Goal: Task Accomplishment & Management: Manage account settings

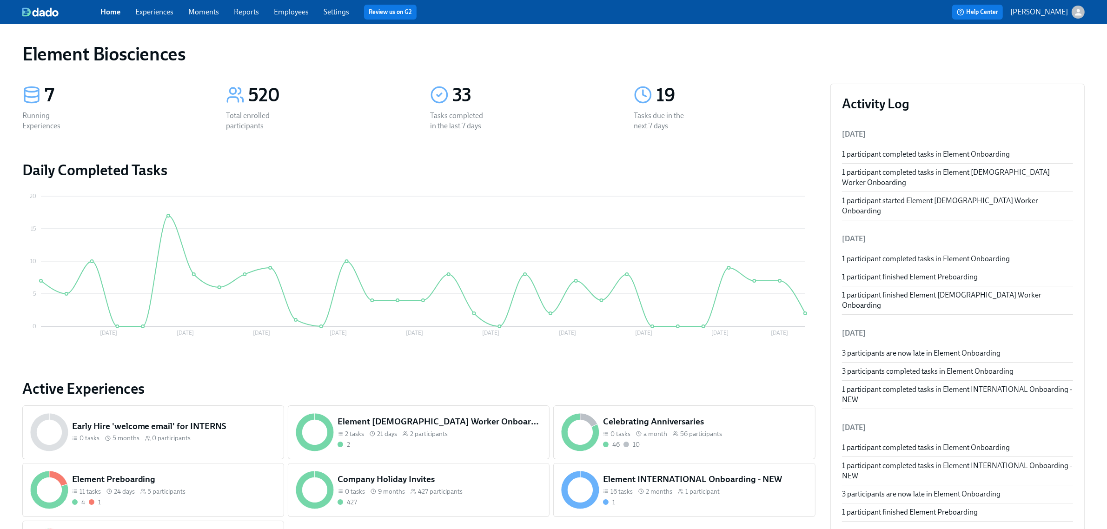
click at [152, 15] on link "Experiences" at bounding box center [154, 11] width 38 height 9
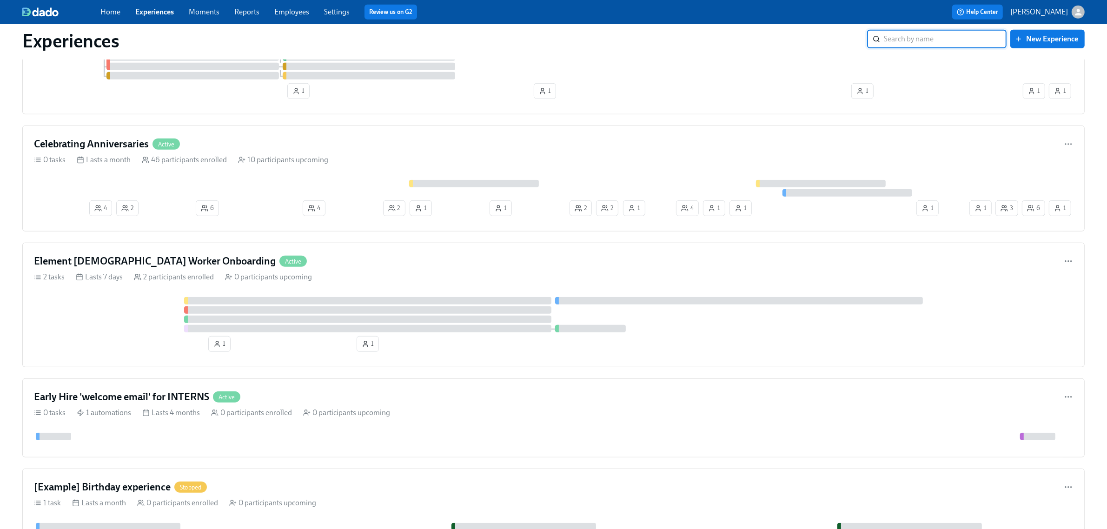
scroll to position [693, 0]
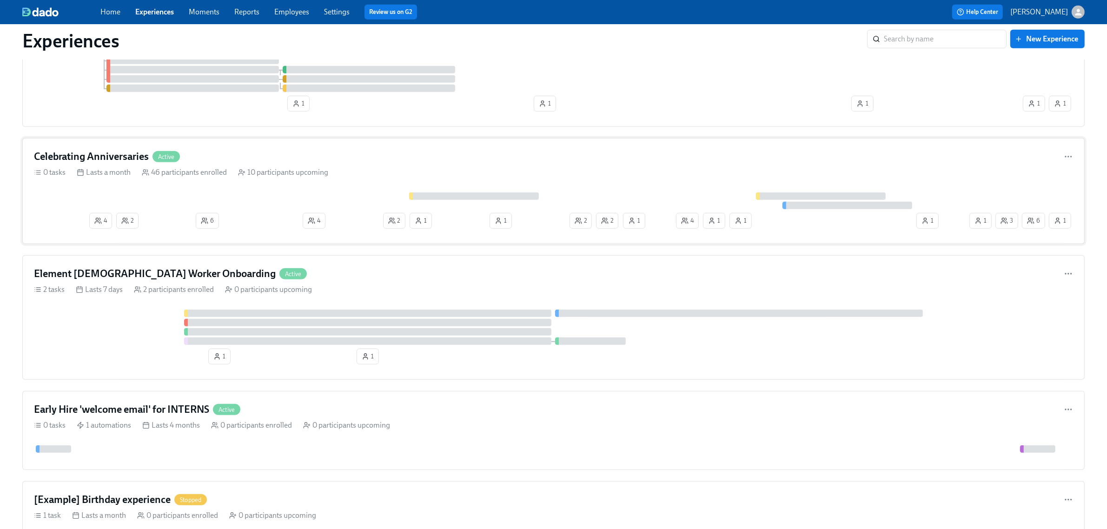
click at [247, 159] on div "Celebrating Anniversaries Active" at bounding box center [553, 157] width 1039 height 14
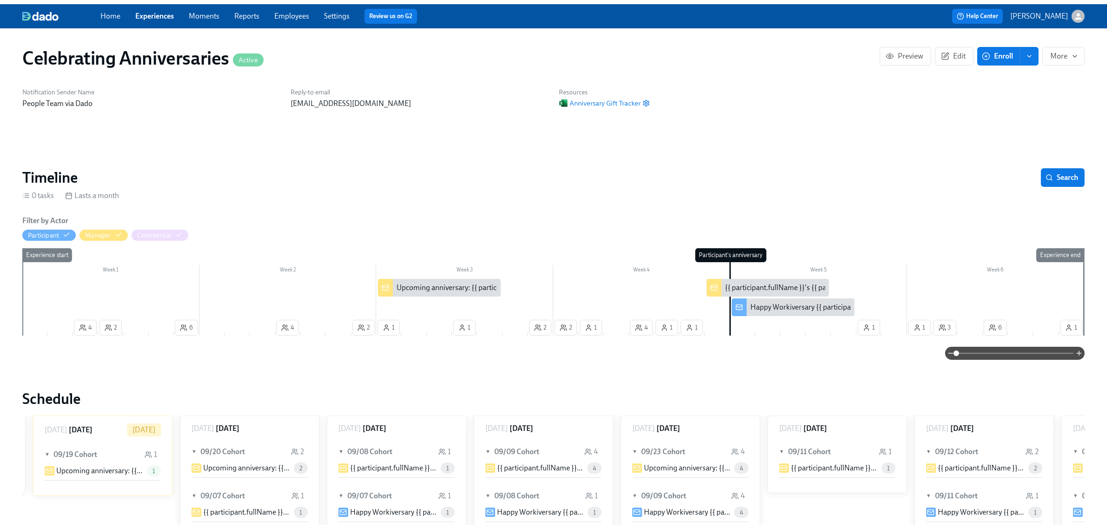
scroll to position [0, 2346]
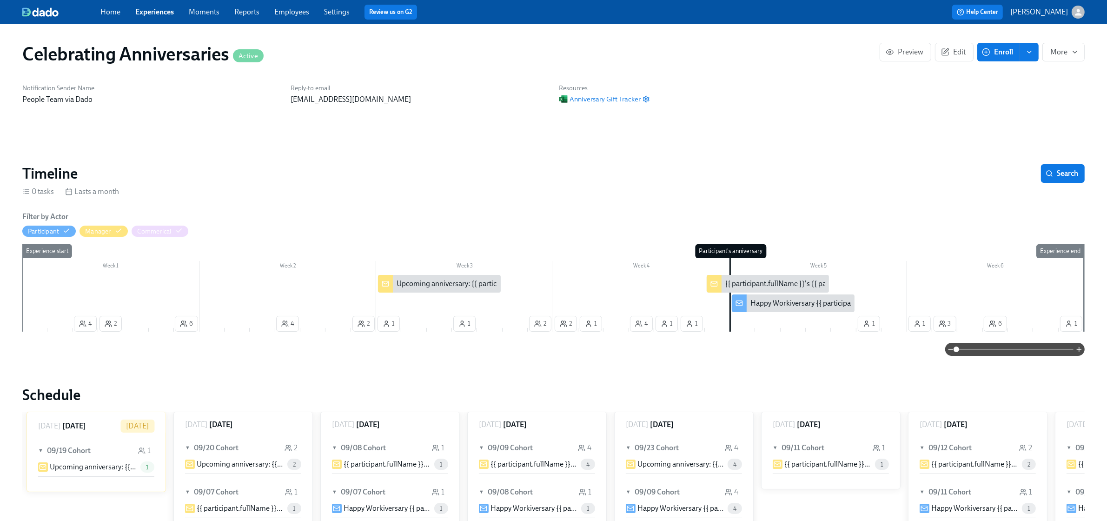
click at [145, 11] on link "Experiences" at bounding box center [154, 11] width 39 height 9
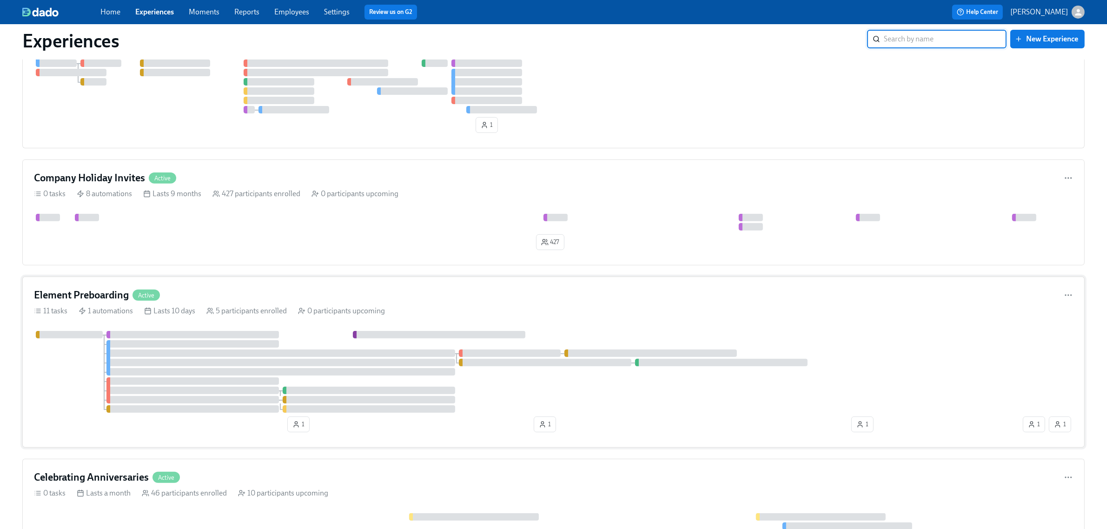
scroll to position [344, 0]
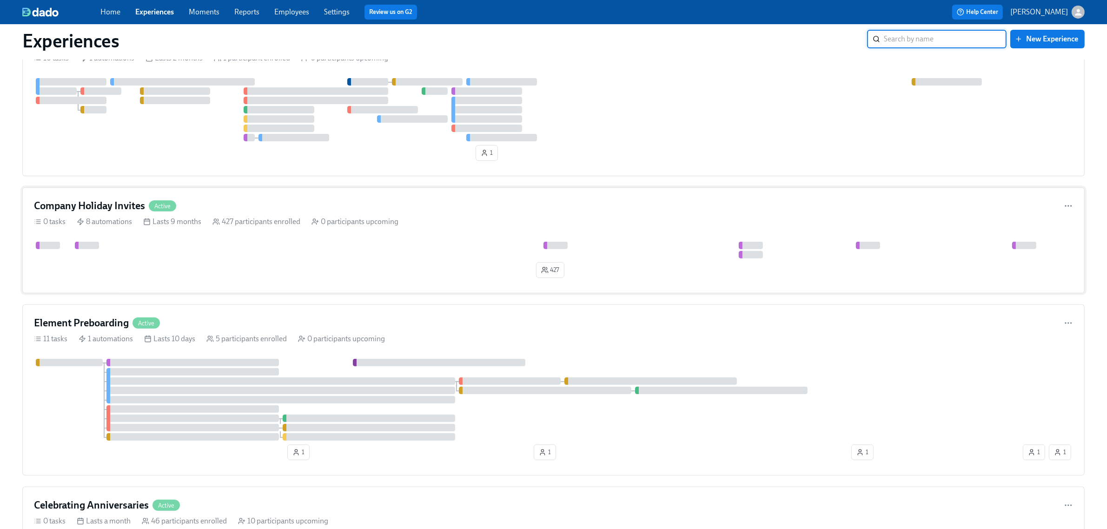
click at [224, 279] on div "427" at bounding box center [553, 262] width 1039 height 40
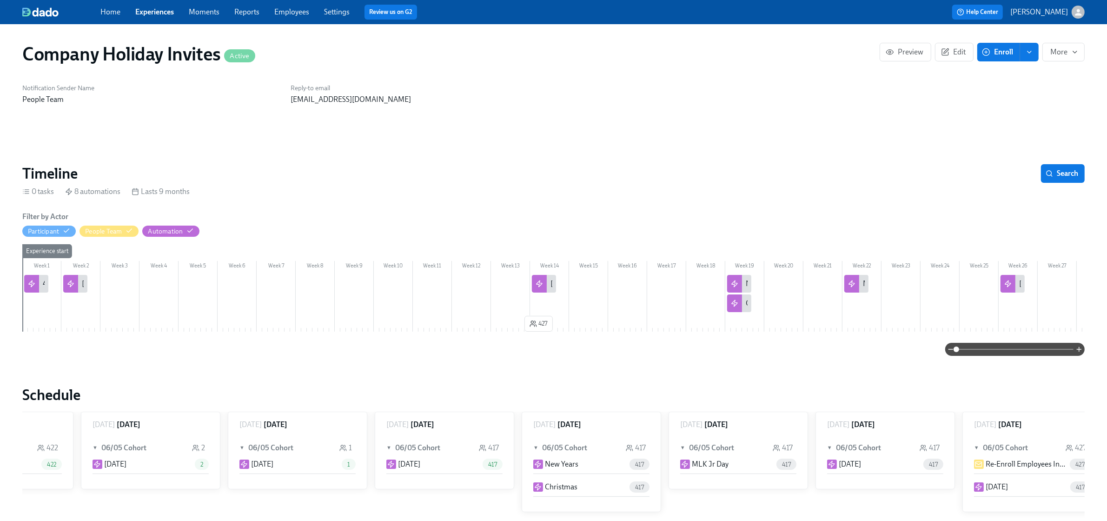
scroll to position [0, 252]
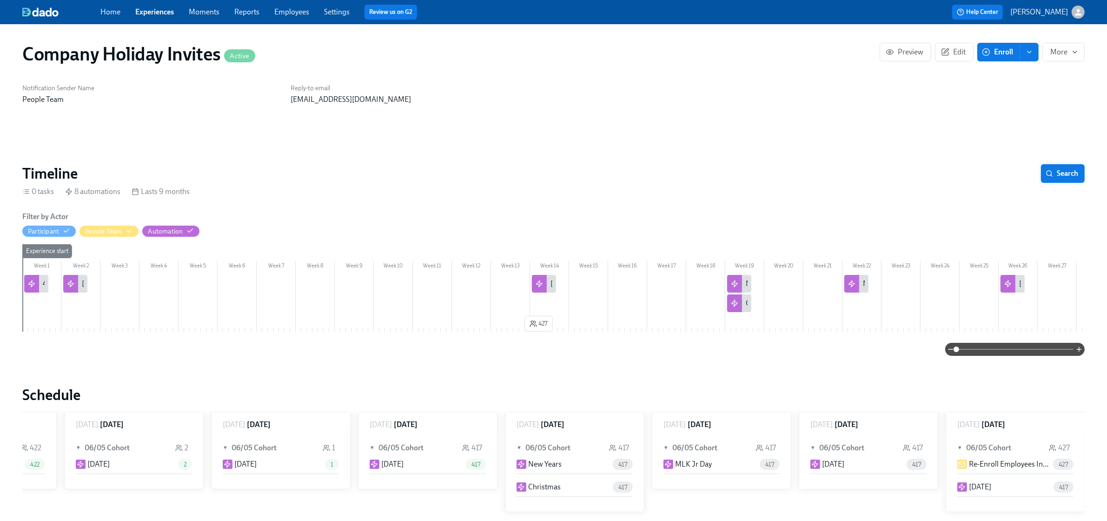
click at [1071, 177] on span "Search" at bounding box center [1062, 173] width 31 height 9
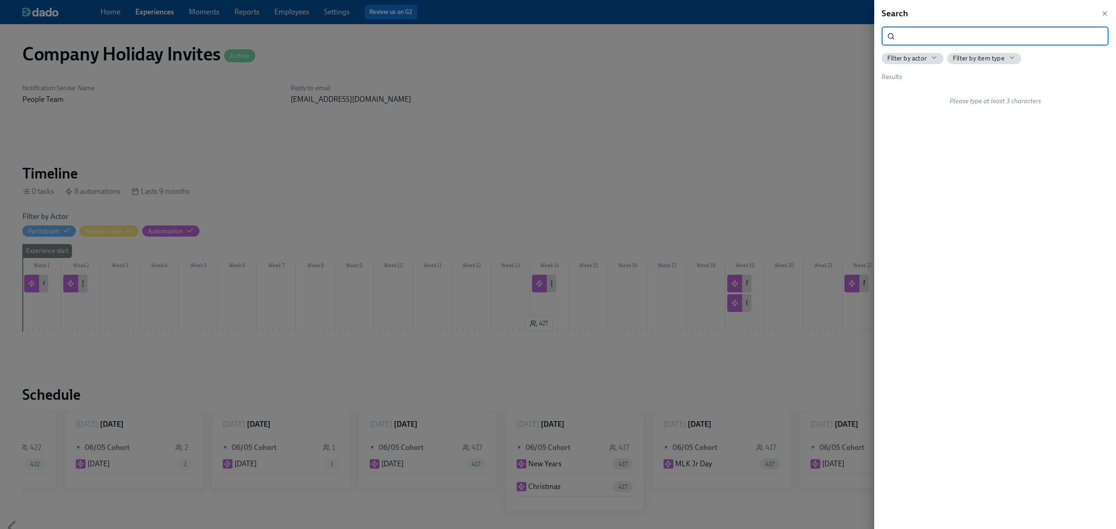
click at [683, 117] on div at bounding box center [558, 264] width 1116 height 529
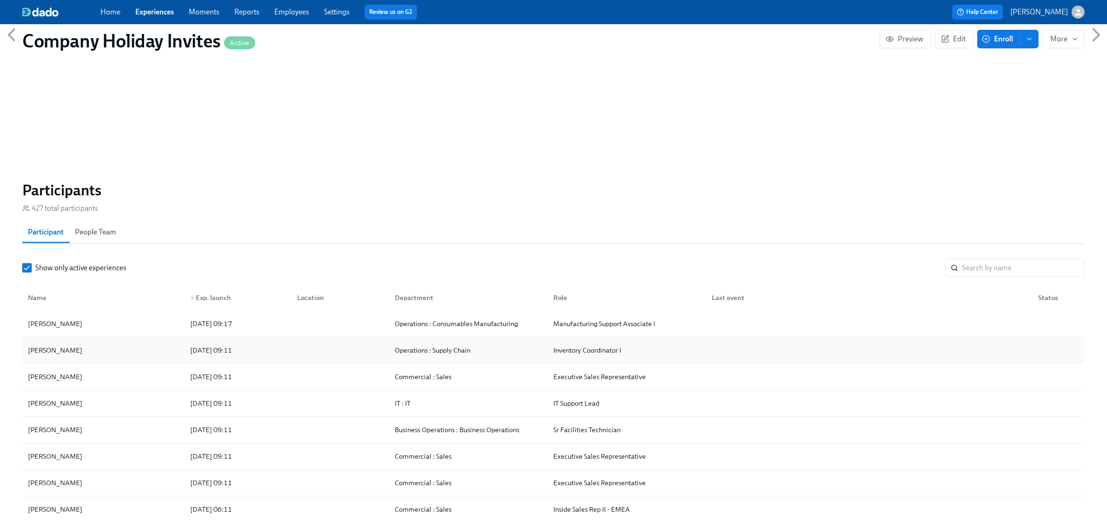
scroll to position [523, 0]
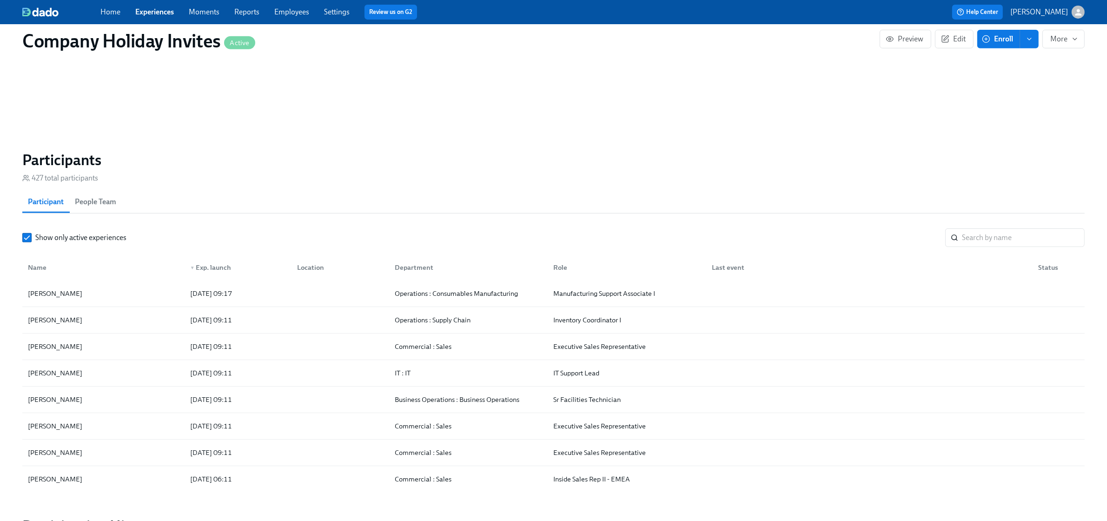
click at [984, 252] on div "Show only active experiences ​ Name ▼ Exp. launch Location Department Role Last…" at bounding box center [553, 355] width 1062 height 255
click at [985, 247] on input "search" at bounding box center [1023, 237] width 123 height 19
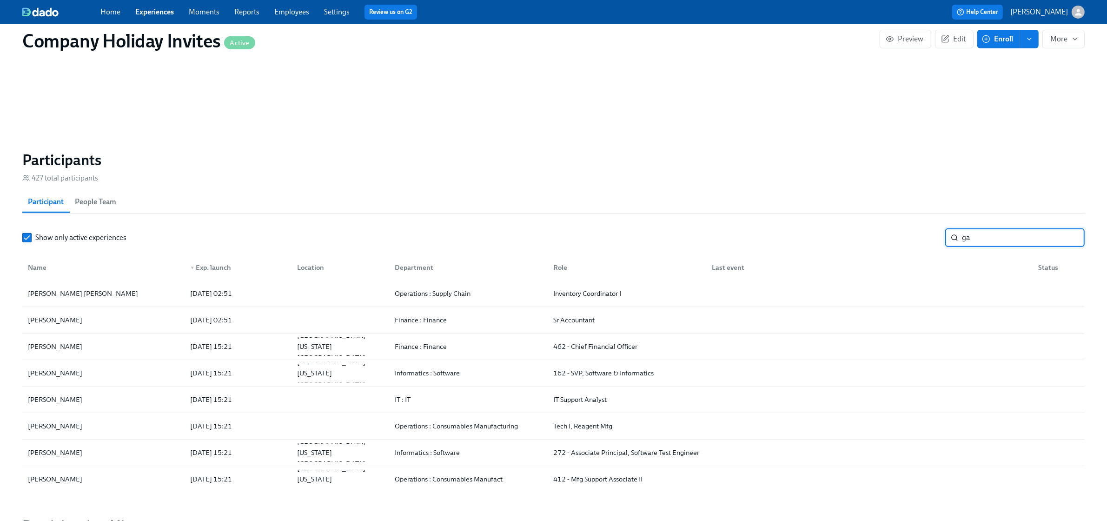
type input "g"
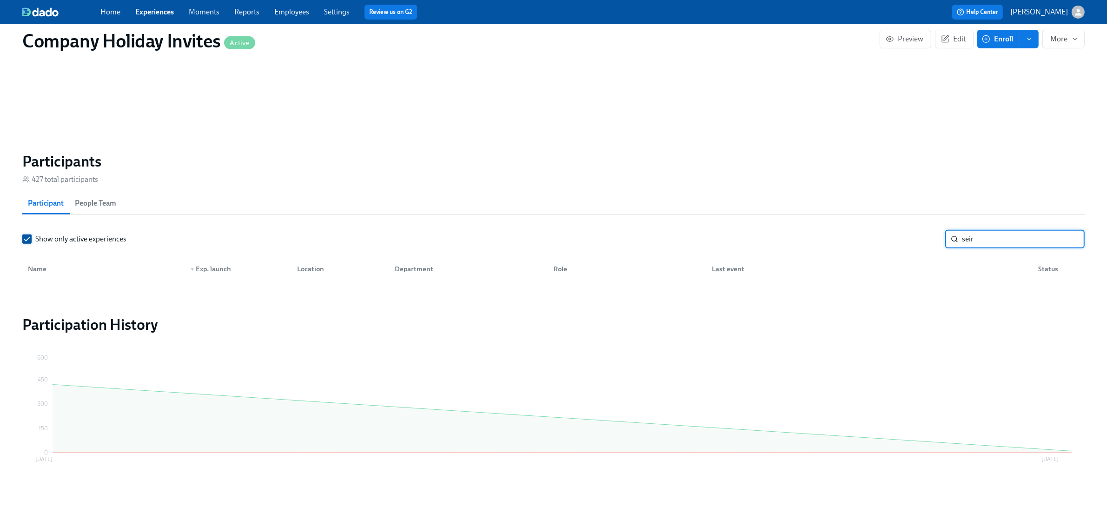
type input "seir"
click at [75, 243] on span "Show only active experiences" at bounding box center [80, 239] width 91 height 10
click at [31, 243] on input "Show only active experiences" at bounding box center [27, 239] width 8 height 8
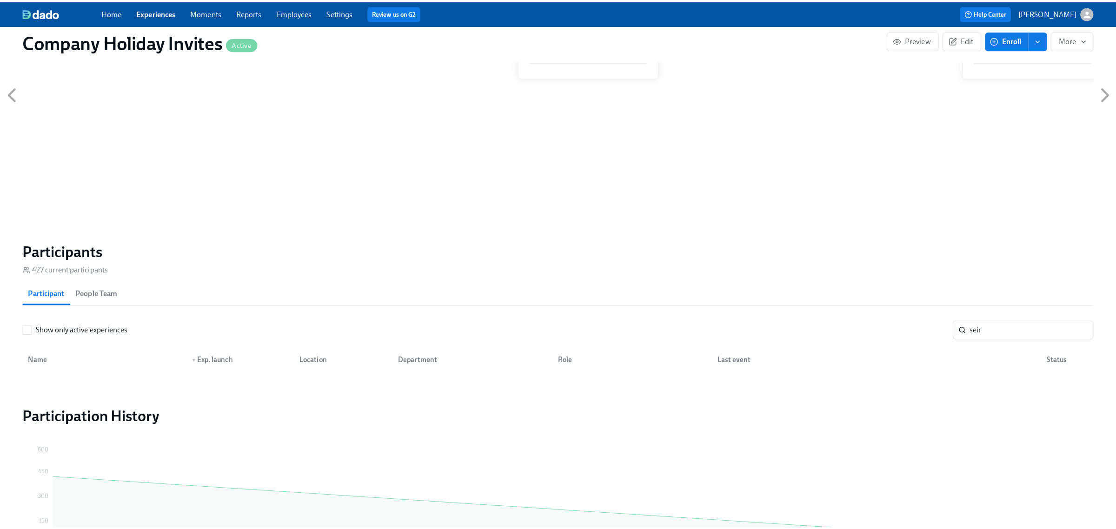
scroll to position [525, 0]
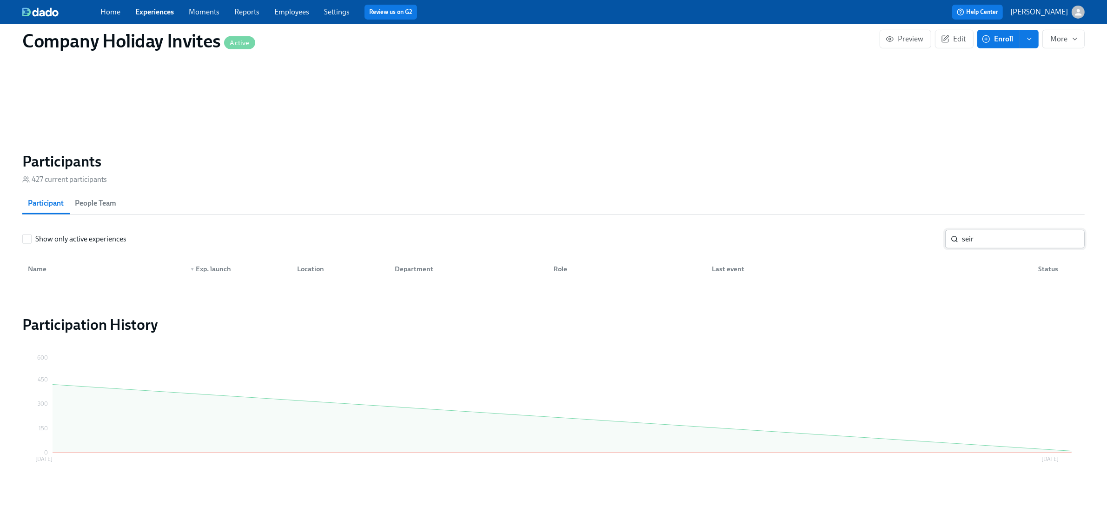
click at [996, 246] on input "seir" at bounding box center [1023, 239] width 123 height 19
type input "n"
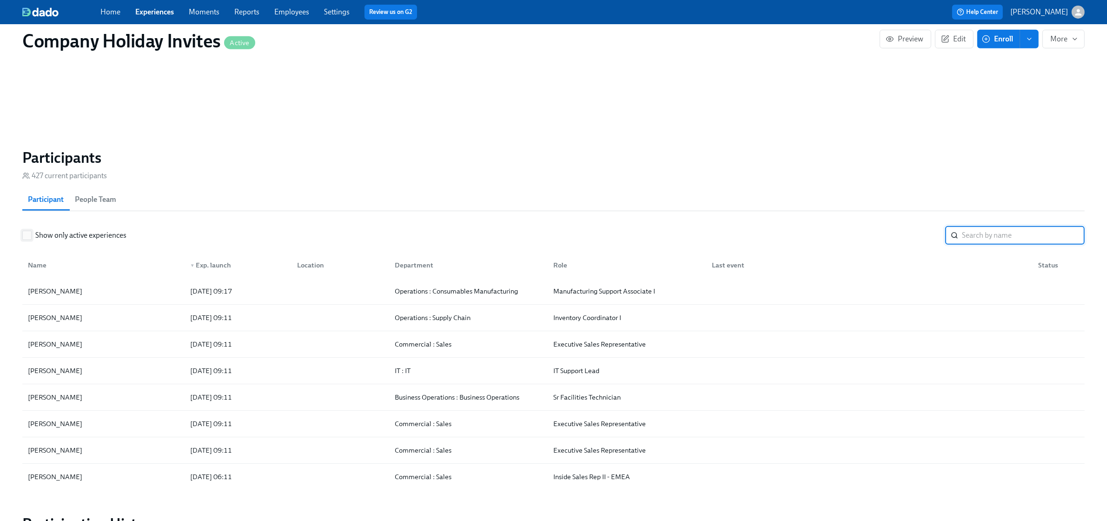
click at [94, 238] on span "Show only active experiences" at bounding box center [80, 235] width 91 height 10
click at [31, 238] on input "Show only active experiences" at bounding box center [27, 235] width 8 height 8
click at [1011, 42] on span "Enroll" at bounding box center [998, 38] width 29 height 9
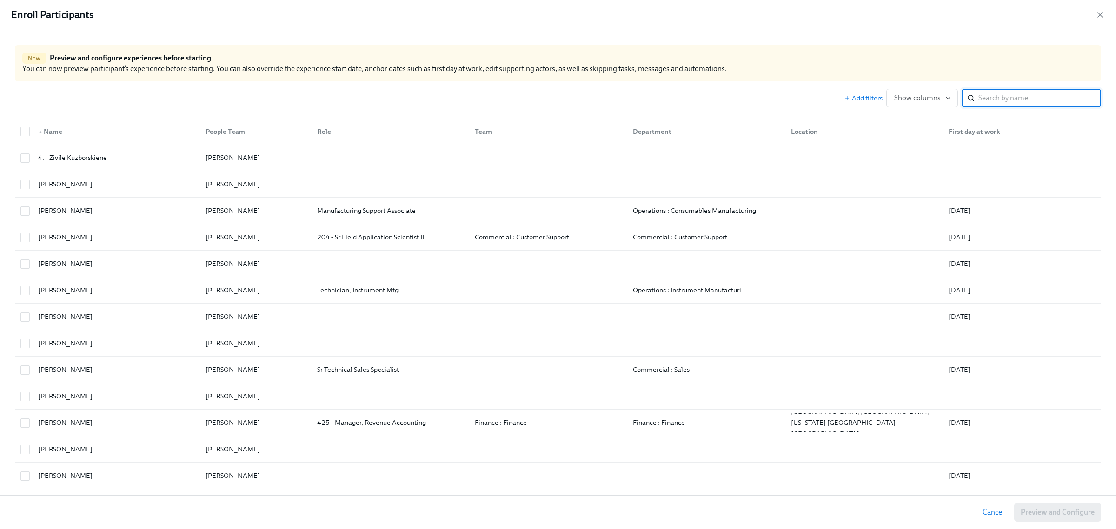
click at [1003, 101] on input "search" at bounding box center [1039, 98] width 123 height 19
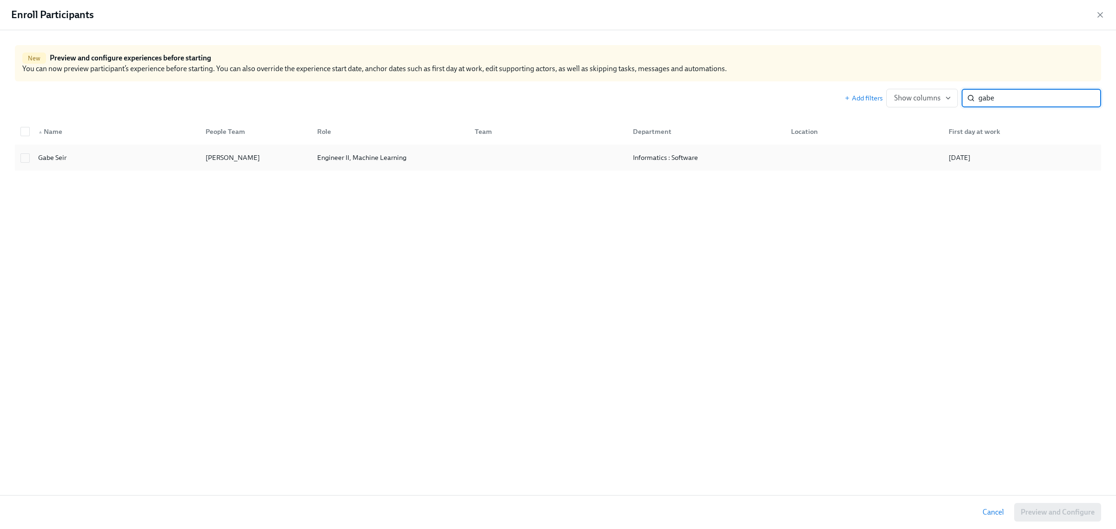
type input "gabe"
click at [139, 166] on div "Gabe Seir" at bounding box center [114, 157] width 167 height 19
checkbox input "true"
click at [1031, 510] on span "Preview and Configure (1)" at bounding box center [1052, 512] width 84 height 9
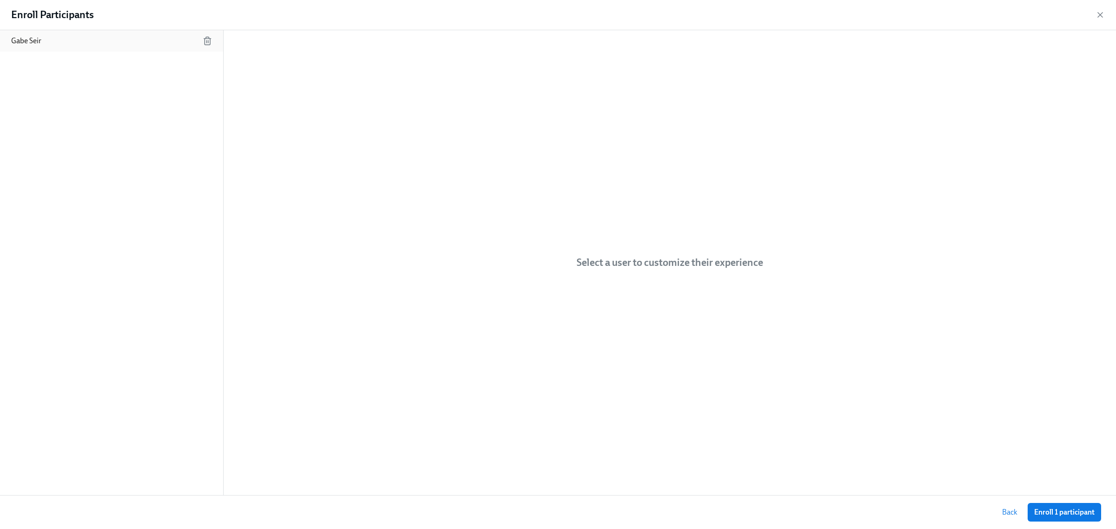
click at [90, 33] on div "Gabe Seir" at bounding box center [111, 40] width 223 height 21
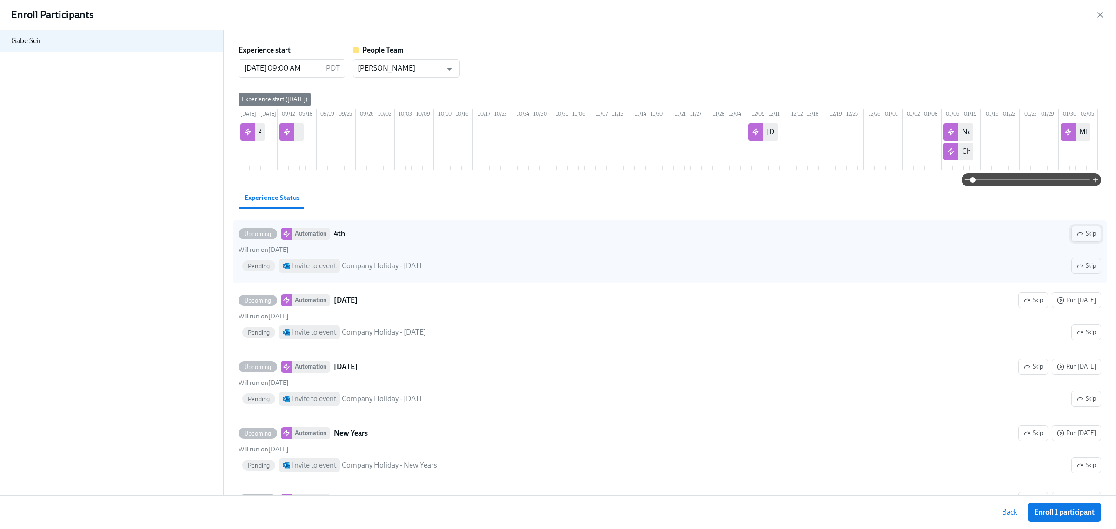
click at [1085, 238] on span "Skip" at bounding box center [1086, 233] width 20 height 9
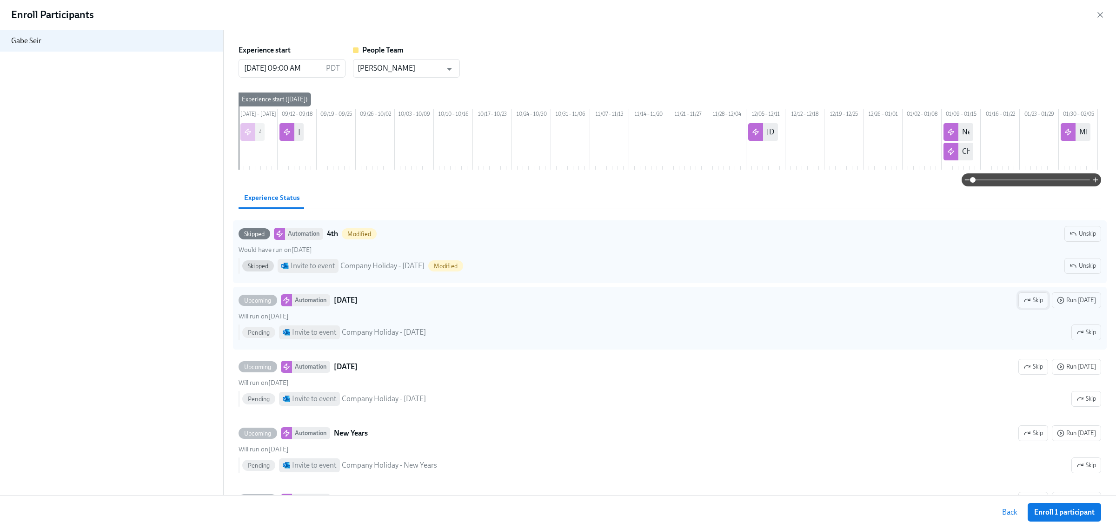
click at [1028, 305] on span "Skip" at bounding box center [1033, 300] width 20 height 9
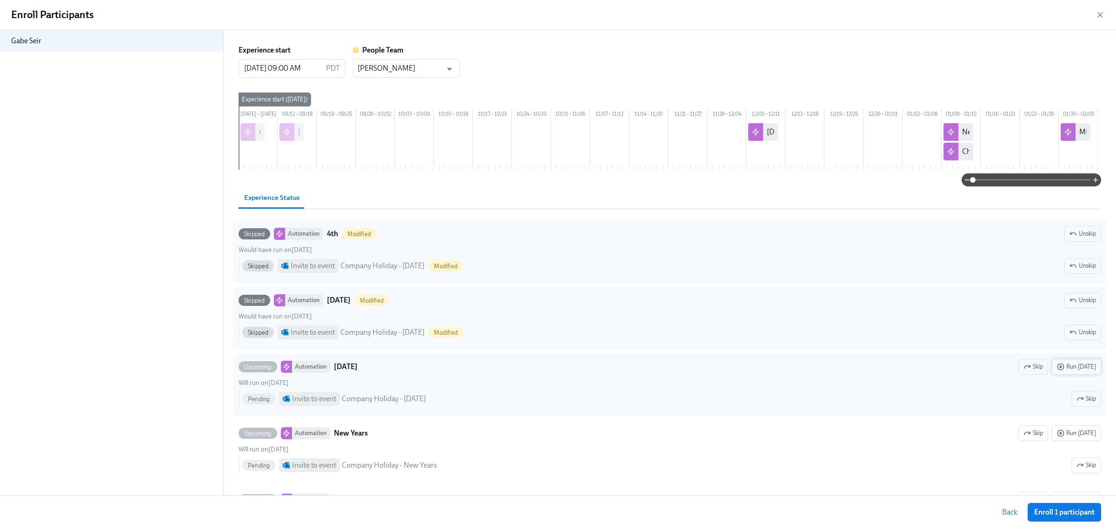
click at [1068, 371] on span "Run [DATE]" at bounding box center [1076, 366] width 39 height 9
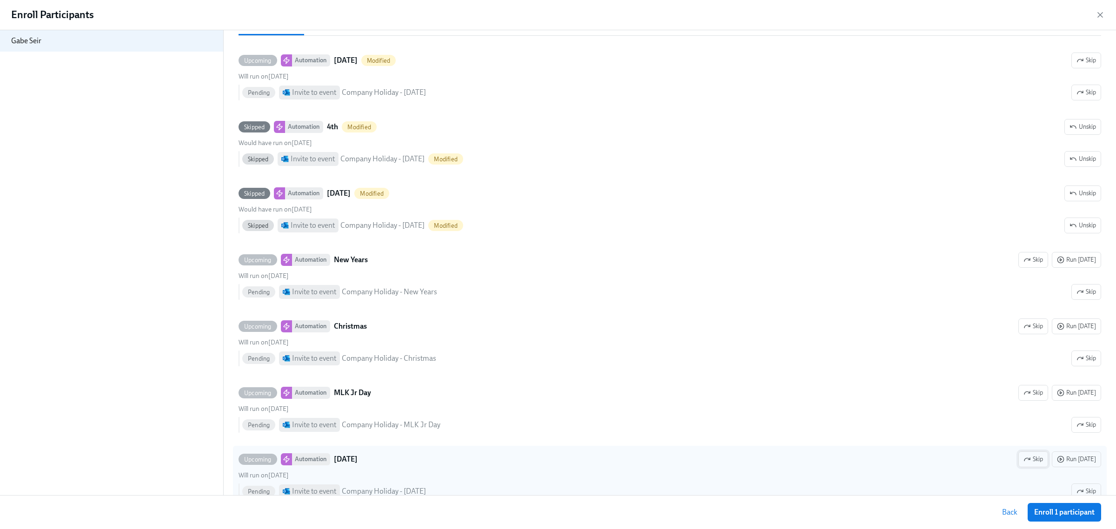
scroll to position [174, 0]
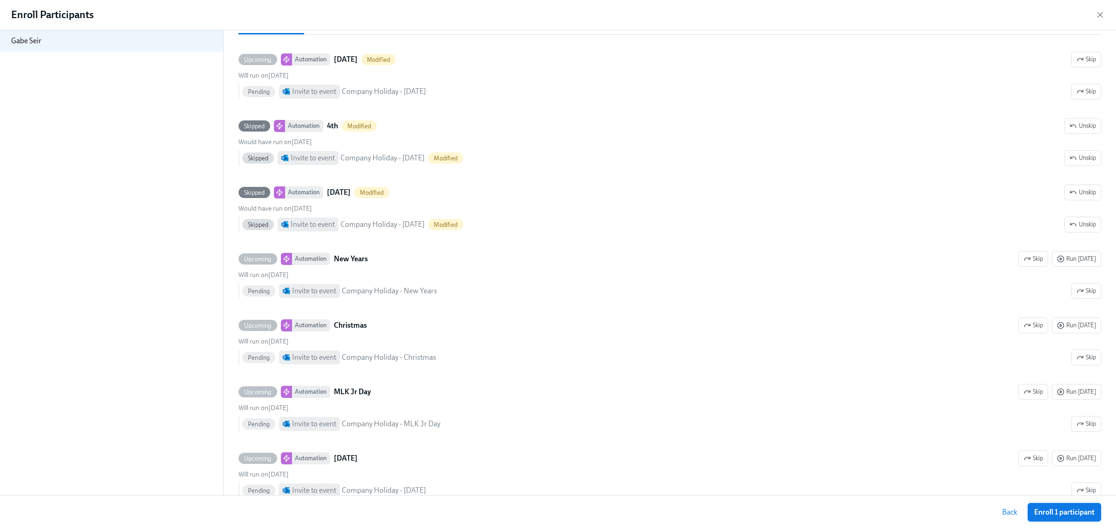
click at [1069, 515] on span "Enroll 1 participant" at bounding box center [1064, 512] width 60 height 9
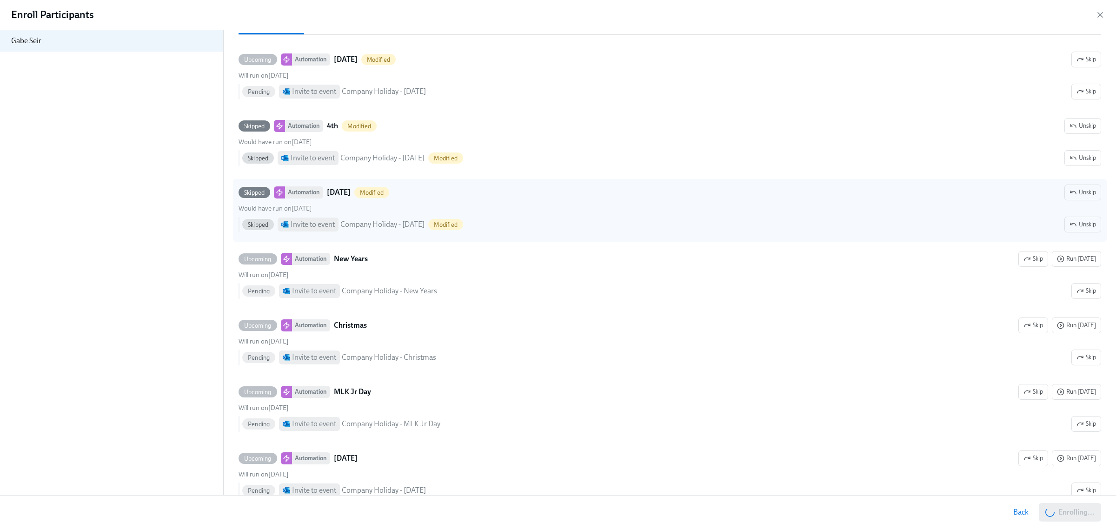
scroll to position [0, 974]
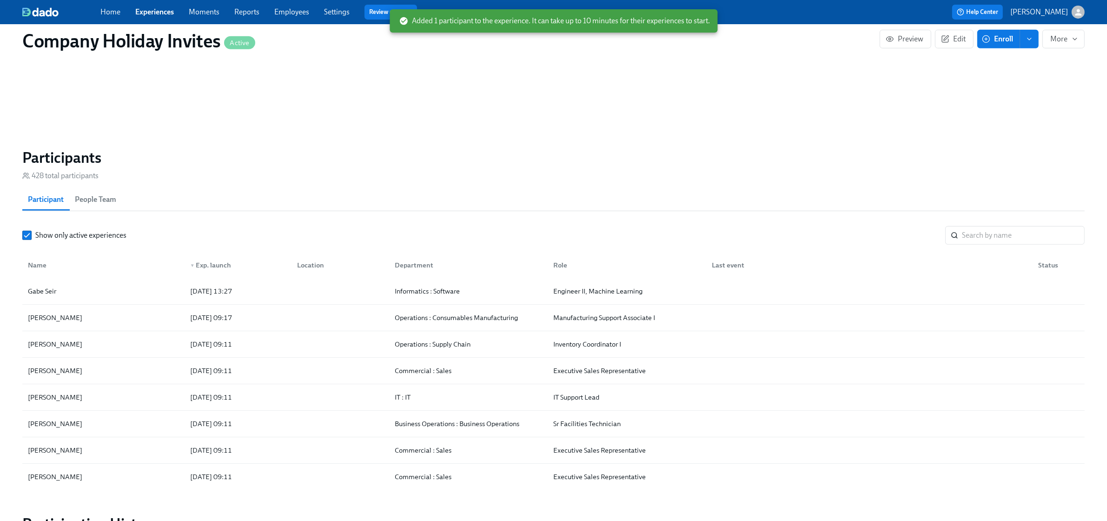
click at [1001, 38] on span "Enroll" at bounding box center [998, 38] width 29 height 9
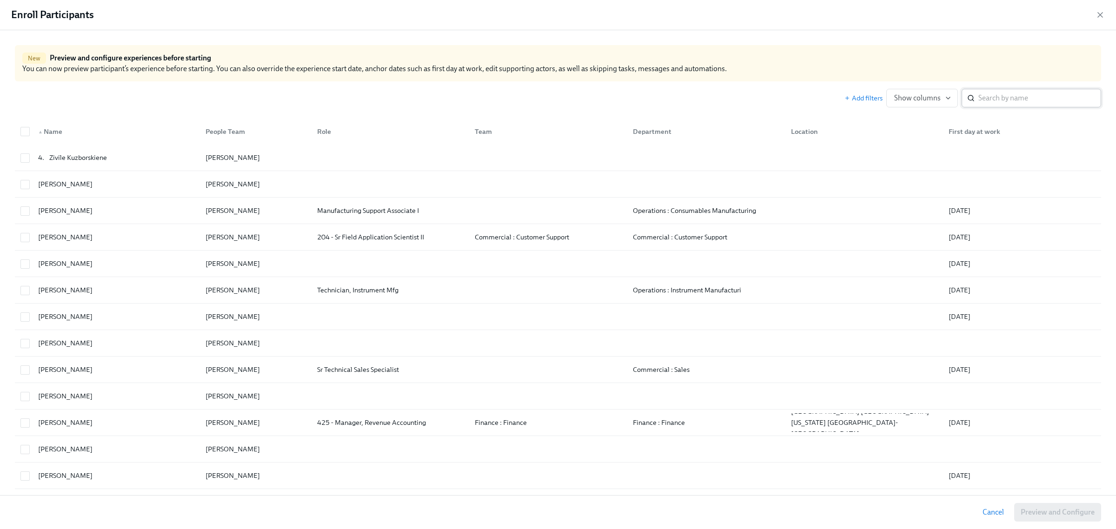
click at [1003, 101] on input "search" at bounding box center [1039, 98] width 123 height 19
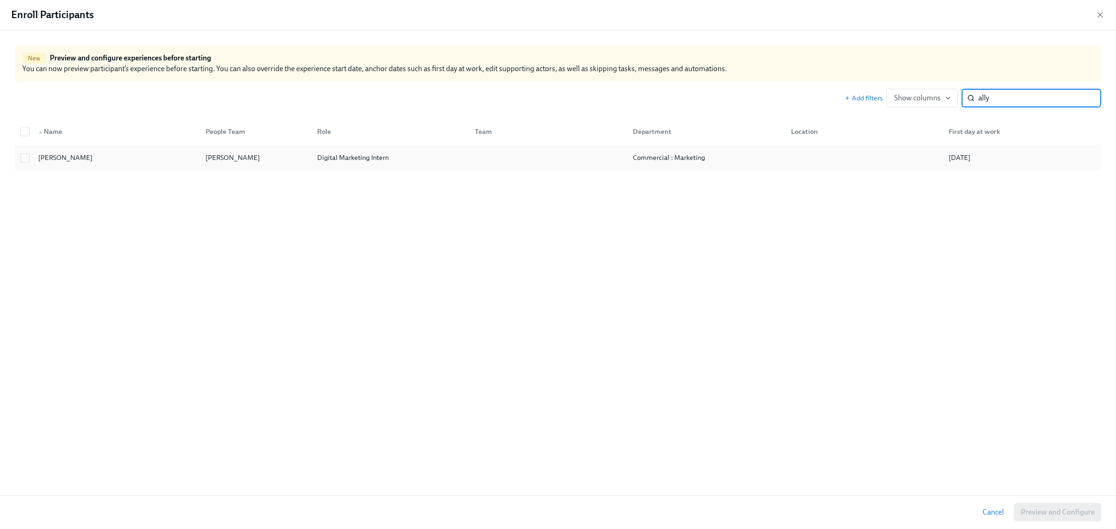
type input "ally"
click at [96, 156] on div "[PERSON_NAME]" at bounding box center [114, 157] width 167 height 19
checkbox input "true"
click at [1057, 512] on span "Preview and Configure (1)" at bounding box center [1052, 512] width 84 height 9
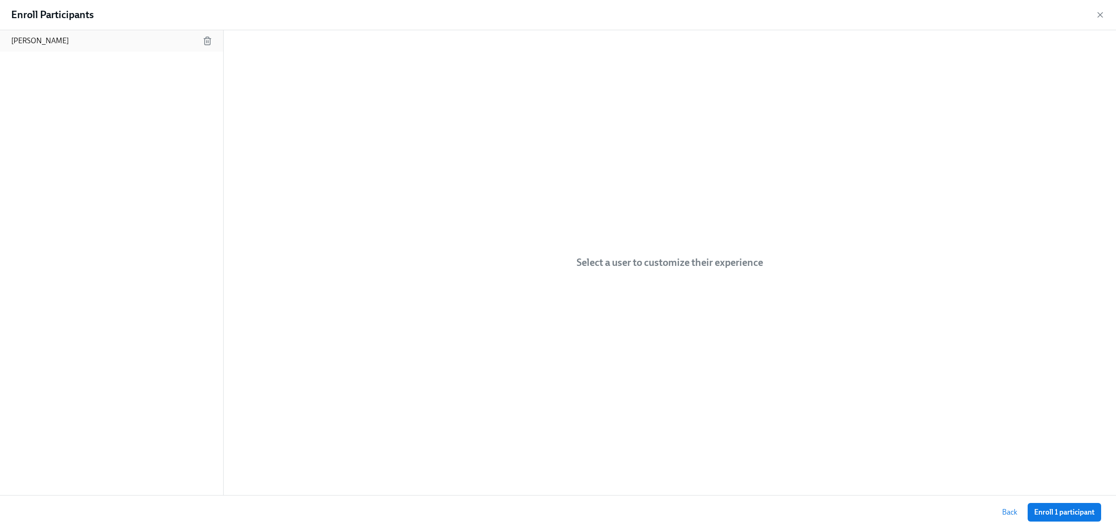
click at [127, 40] on div "[PERSON_NAME]" at bounding box center [111, 40] width 223 height 21
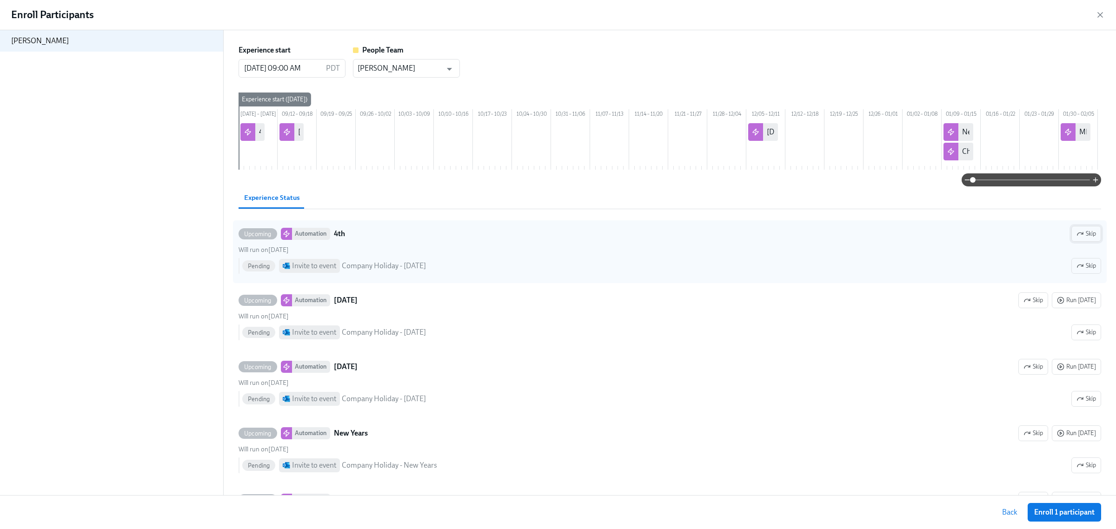
click at [1081, 238] on span "Skip" at bounding box center [1086, 233] width 20 height 9
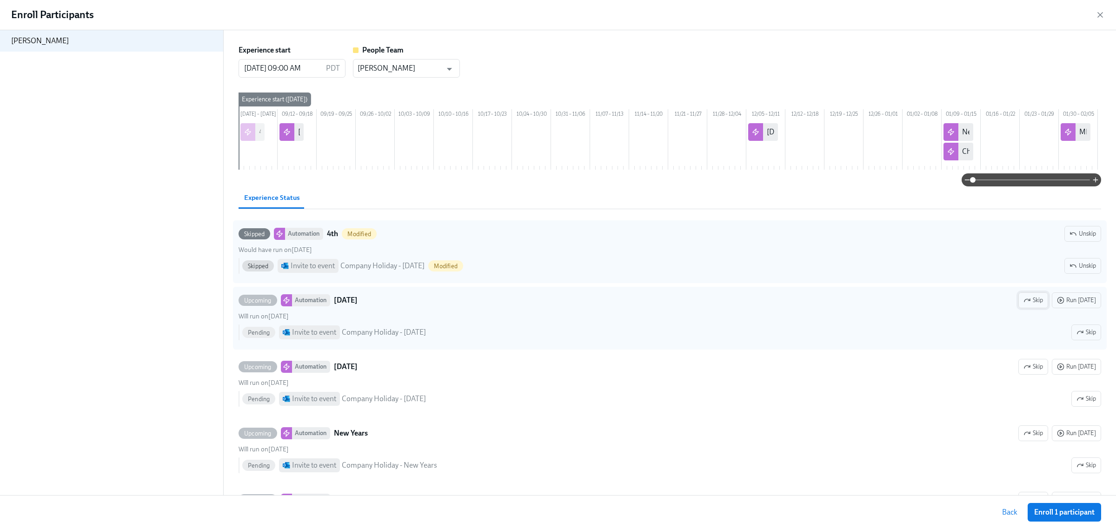
click at [1027, 305] on span "Skip" at bounding box center [1033, 300] width 20 height 9
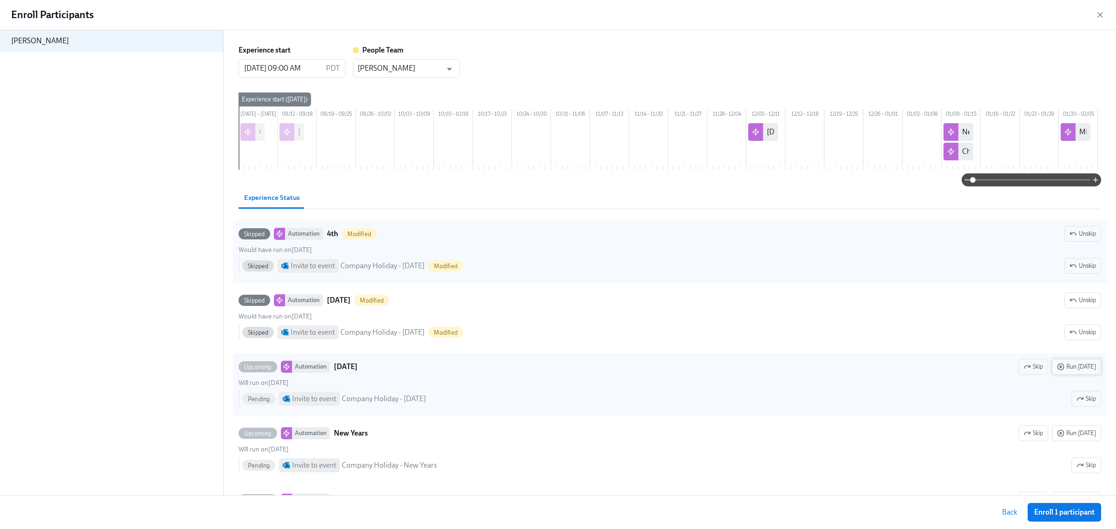
click at [1071, 371] on span "Run [DATE]" at bounding box center [1076, 366] width 39 height 9
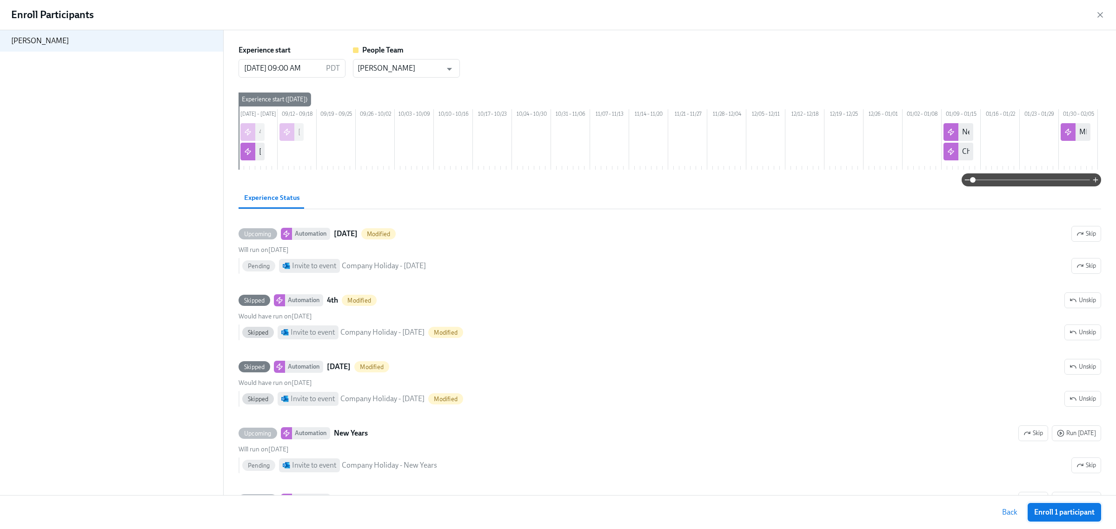
click at [1068, 515] on span "Enroll 1 participant" at bounding box center [1064, 512] width 60 height 9
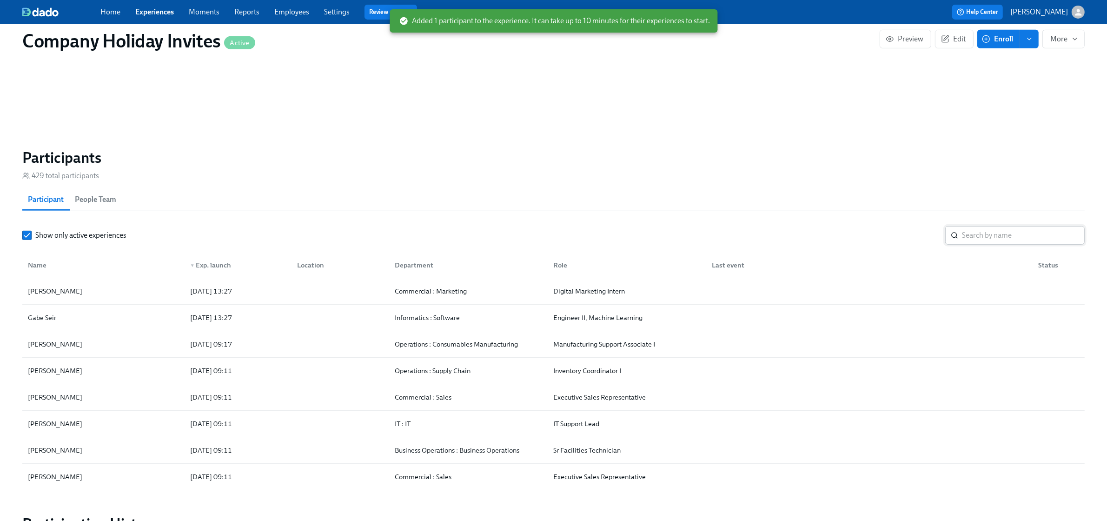
click at [982, 236] on input "search" at bounding box center [1023, 235] width 123 height 19
click at [997, 39] on span "Enroll" at bounding box center [998, 38] width 29 height 9
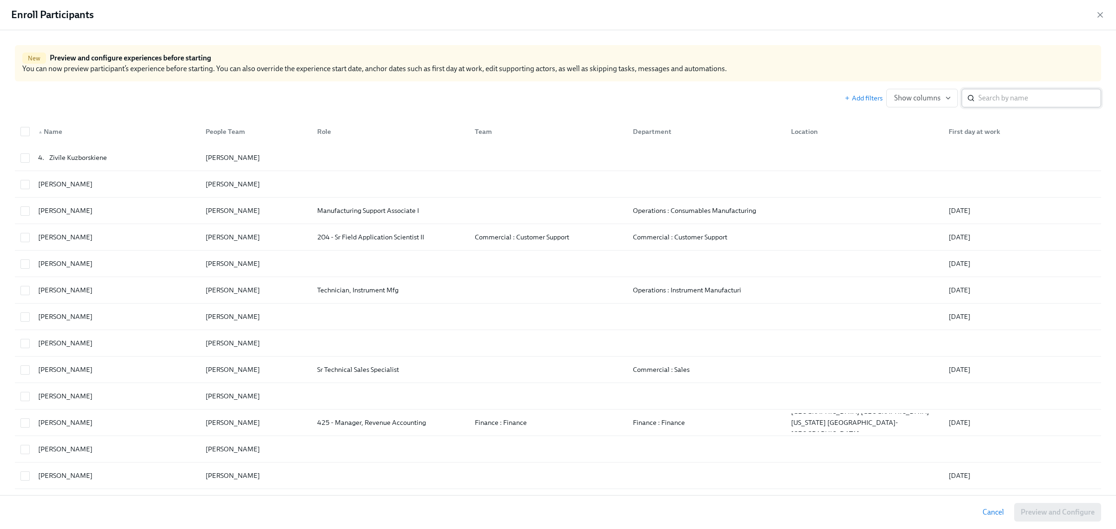
click at [996, 92] on input "search" at bounding box center [1039, 98] width 123 height 19
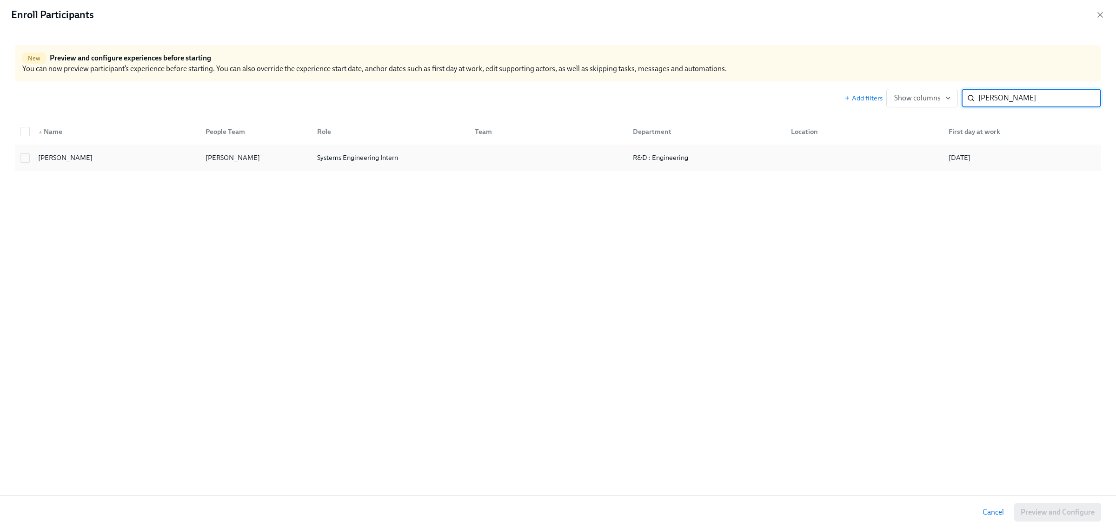
type input "[PERSON_NAME]"
click at [110, 152] on div "[PERSON_NAME]" at bounding box center [114, 157] width 167 height 19
checkbox input "true"
click at [1025, 515] on span "Preview and Configure (1)" at bounding box center [1052, 512] width 84 height 9
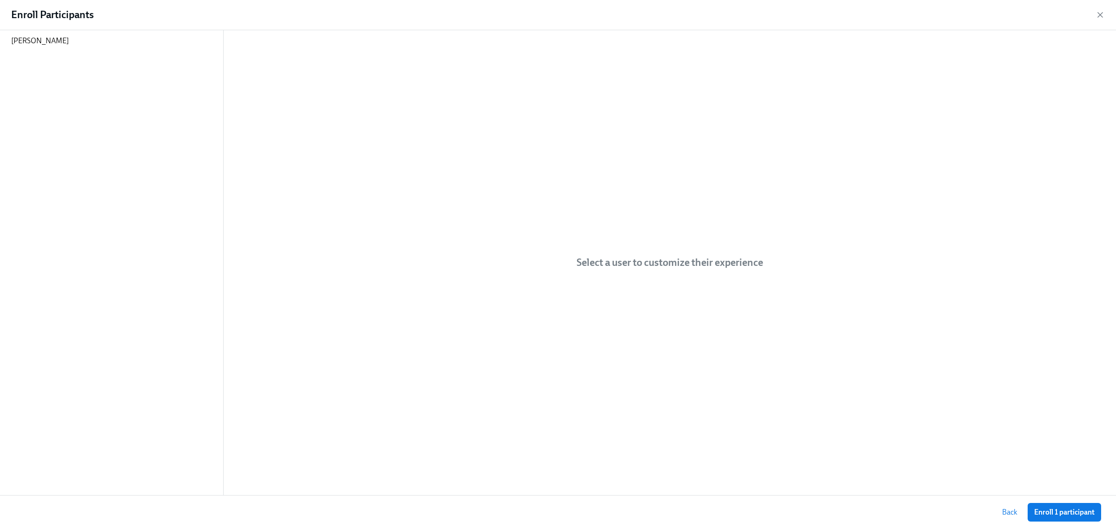
click at [115, 52] on div "[PERSON_NAME]" at bounding box center [111, 262] width 223 height 465
click at [117, 46] on div "[PERSON_NAME]" at bounding box center [111, 40] width 223 height 21
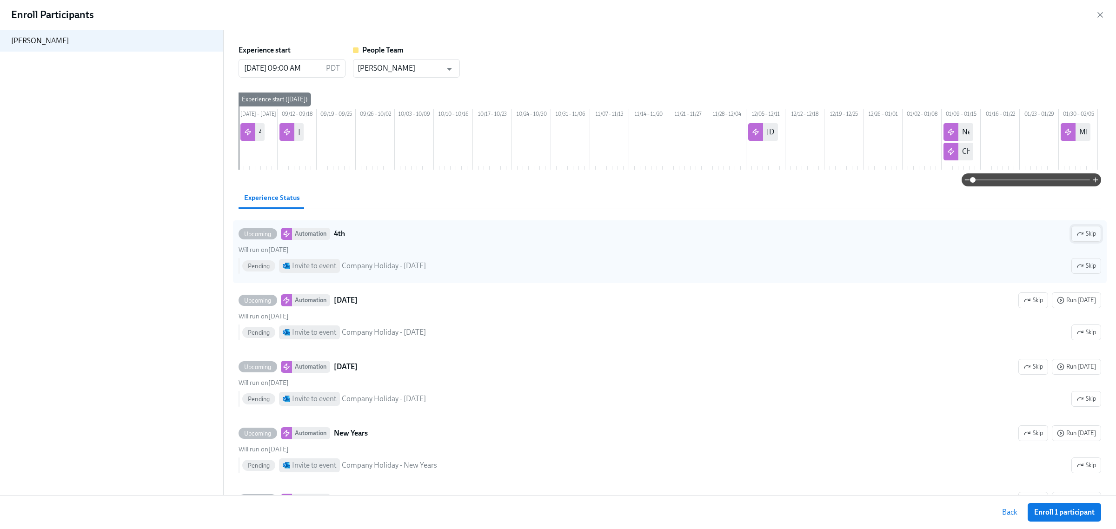
click at [1087, 242] on button "Skip" at bounding box center [1086, 234] width 30 height 16
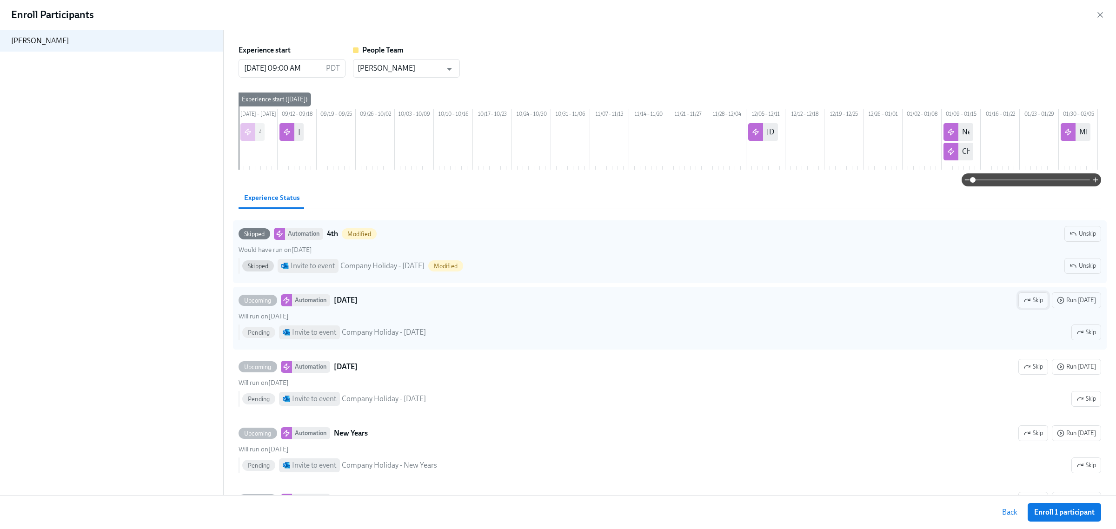
click at [1031, 305] on span "Skip" at bounding box center [1033, 300] width 20 height 9
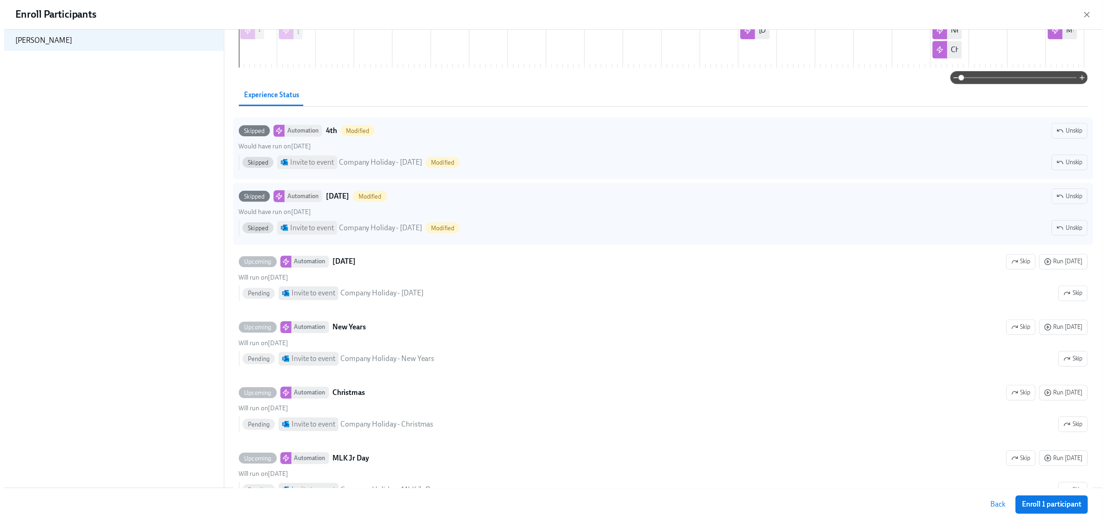
scroll to position [116, 0]
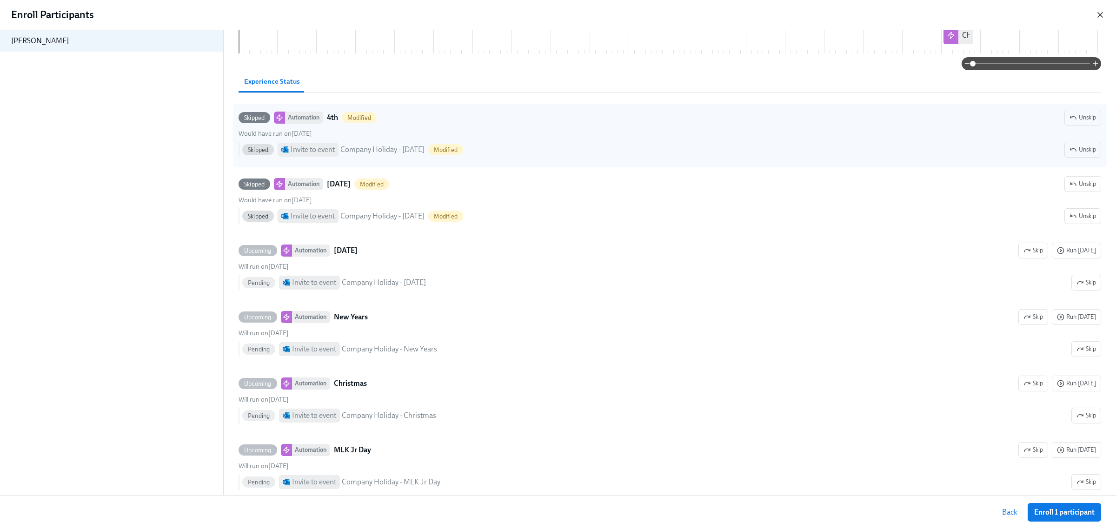
click at [1100, 13] on icon "button" at bounding box center [1099, 14] width 9 height 9
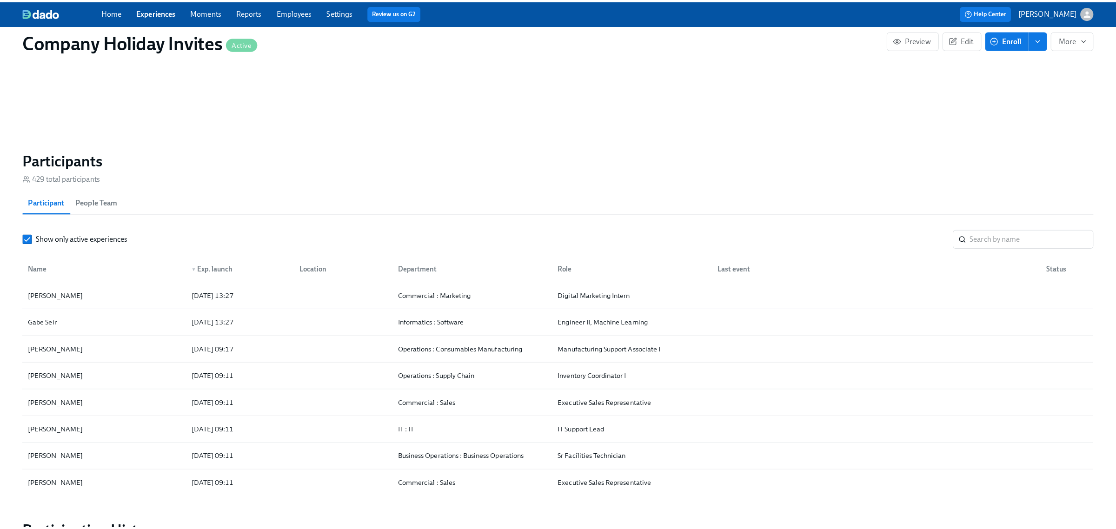
scroll to position [0, 978]
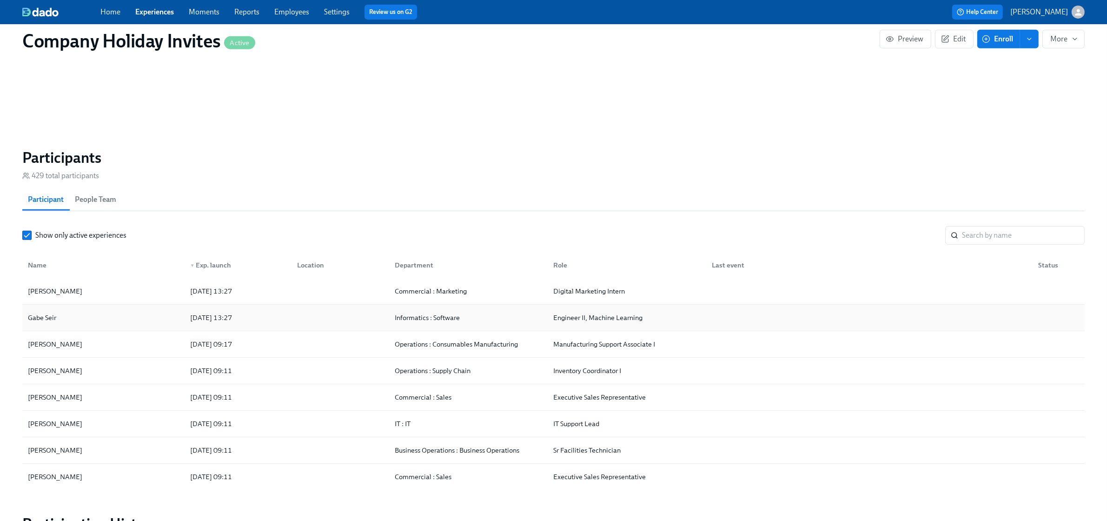
click at [99, 327] on div "Gabe Seir" at bounding box center [103, 317] width 159 height 19
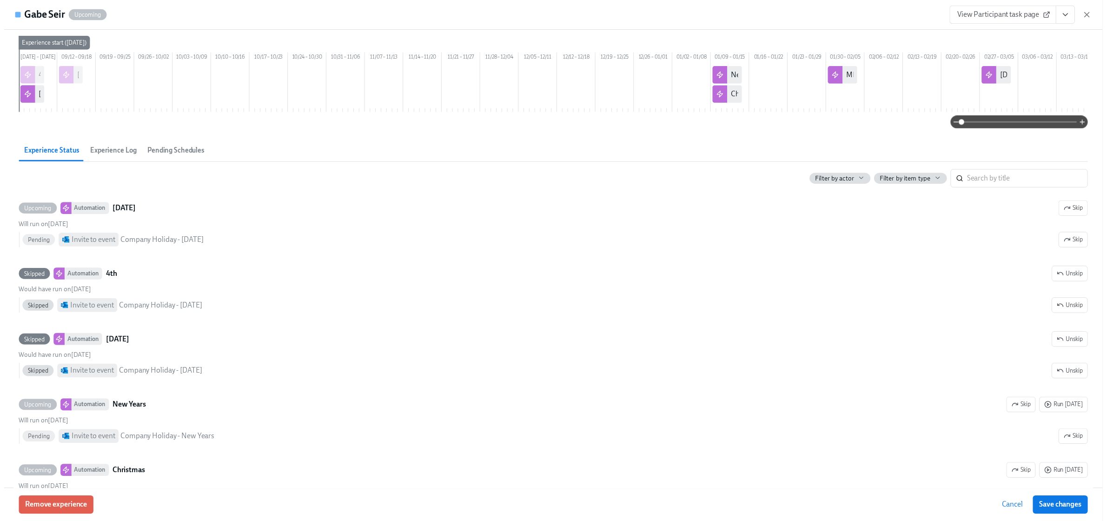
scroll to position [116, 0]
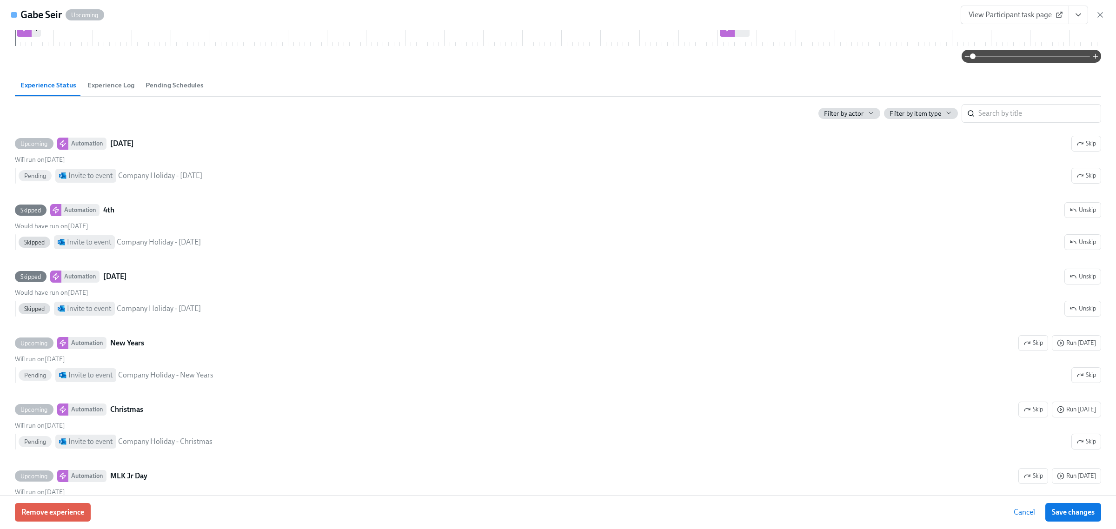
click at [1105, 14] on div "Gabe Seir Upcoming View Participant task page" at bounding box center [558, 15] width 1116 height 30
click at [1104, 15] on icon "button" at bounding box center [1099, 14] width 9 height 9
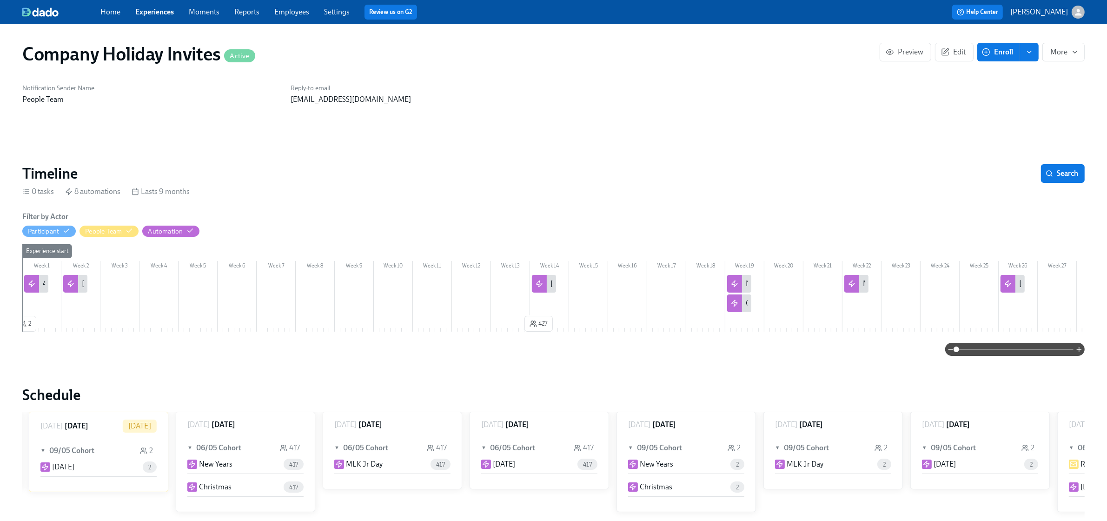
scroll to position [0, 731]
click at [29, 322] on span "2" at bounding box center [25, 323] width 12 height 9
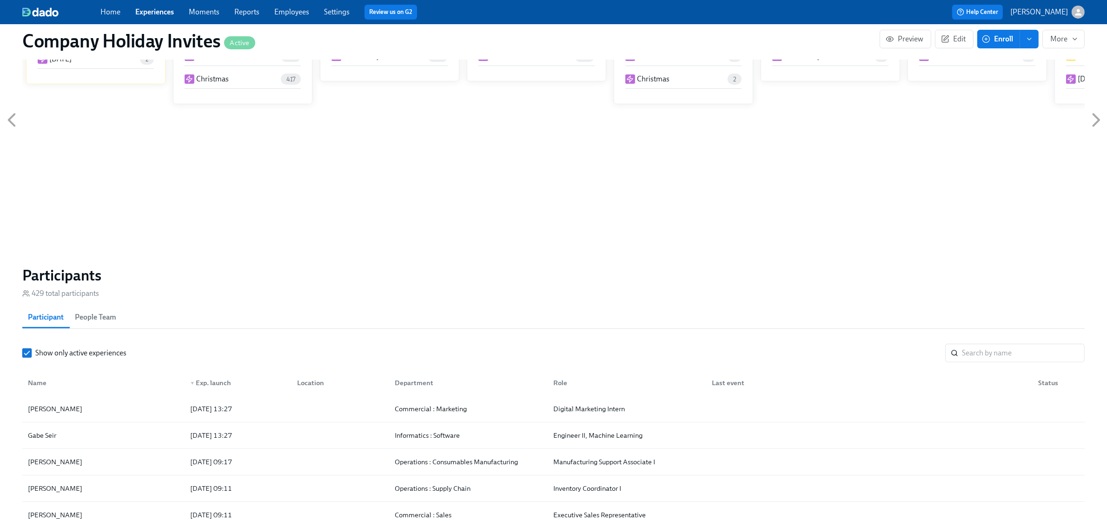
scroll to position [465, 0]
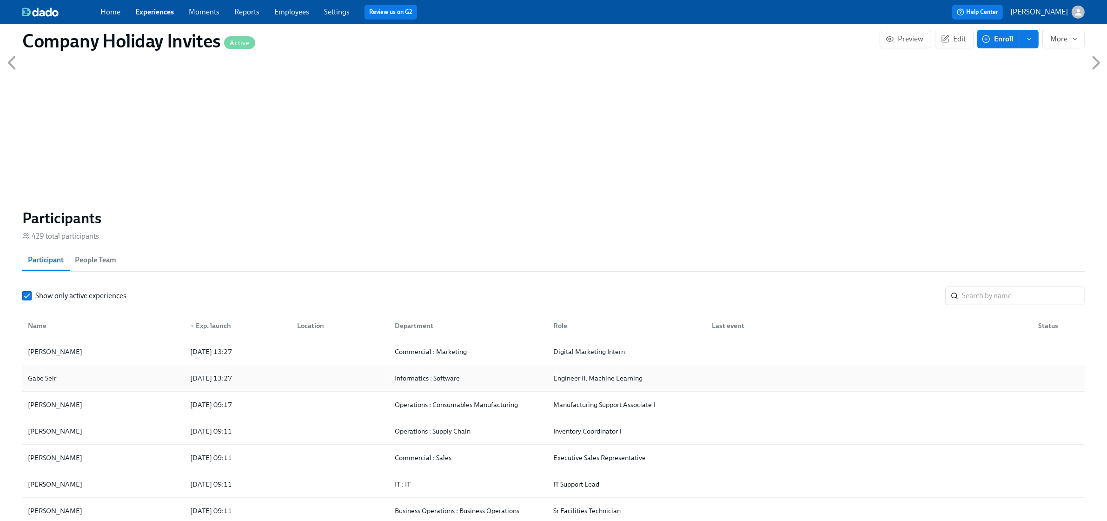
click at [136, 383] on div "Gabe Seir" at bounding box center [103, 378] width 159 height 19
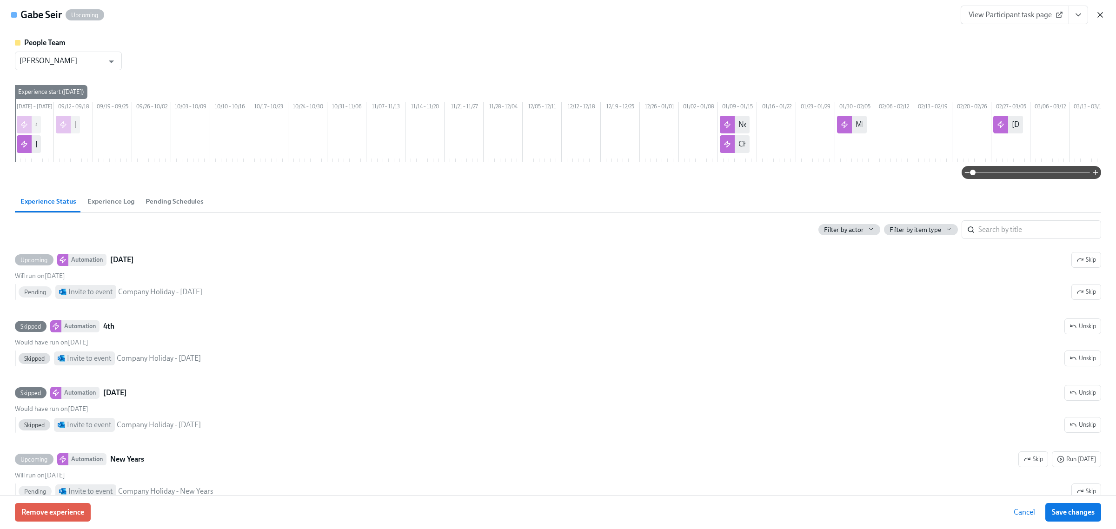
click at [1102, 17] on icon "button" at bounding box center [1099, 14] width 9 height 9
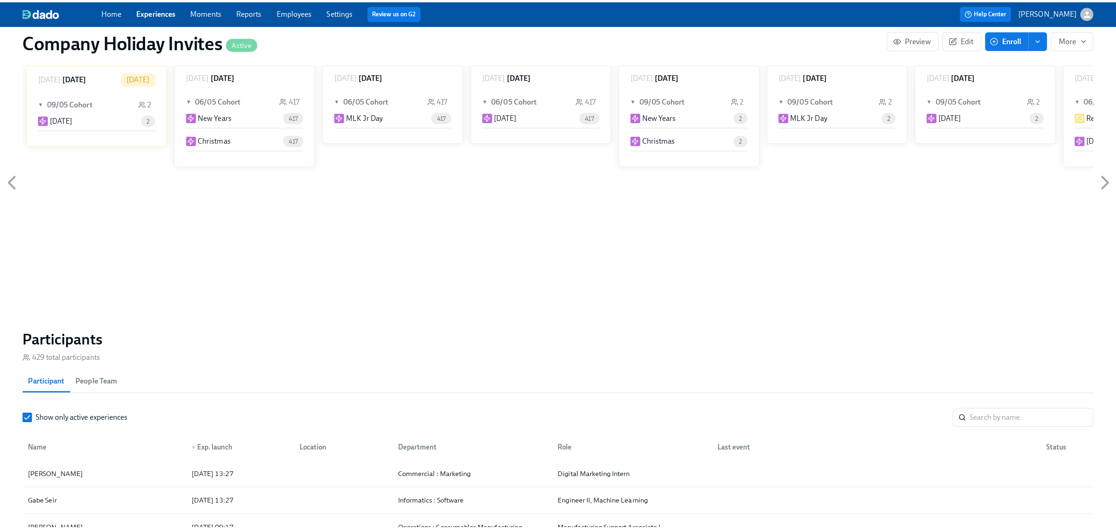
scroll to position [581, 0]
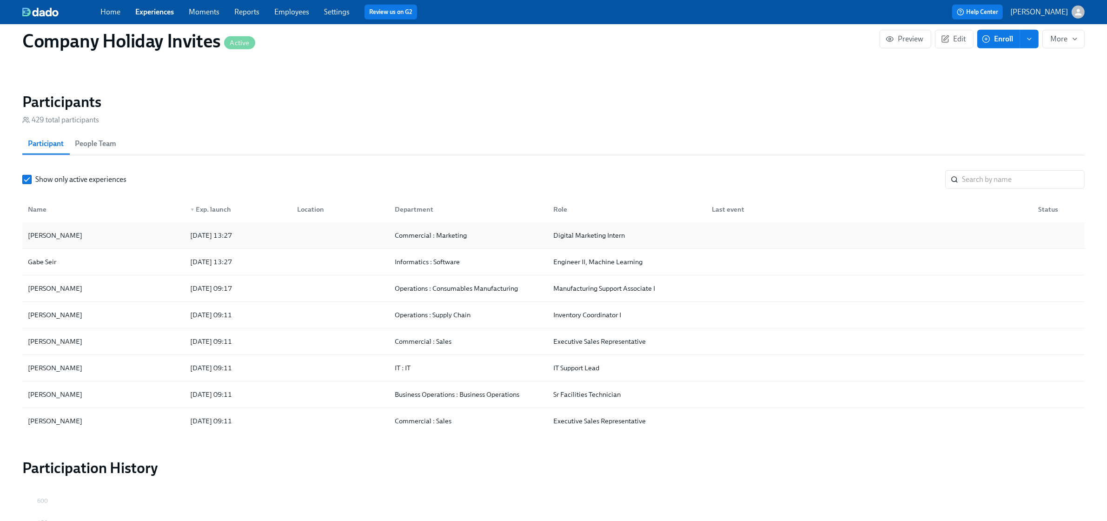
click at [115, 240] on div "[PERSON_NAME]" at bounding box center [103, 235] width 159 height 19
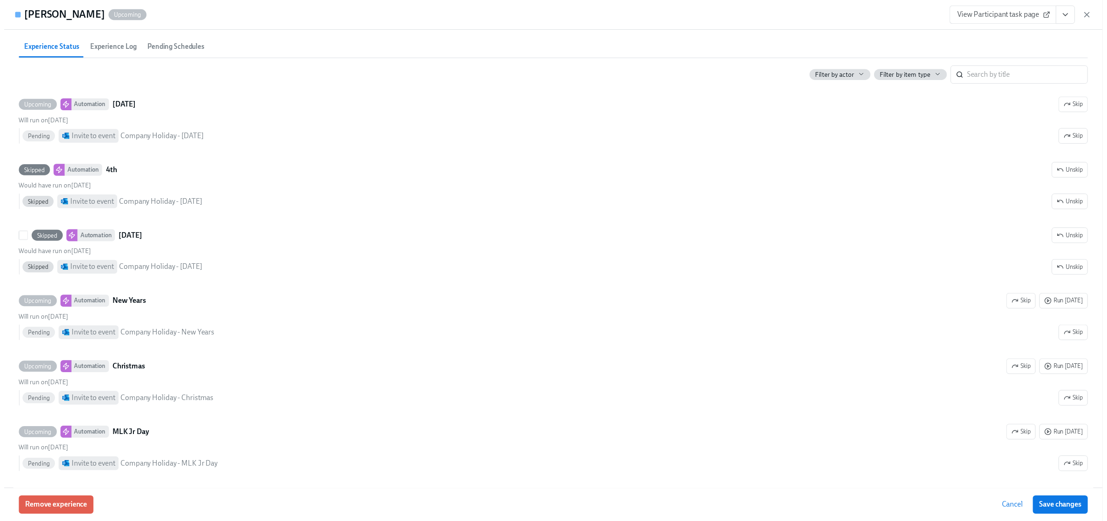
scroll to position [174, 0]
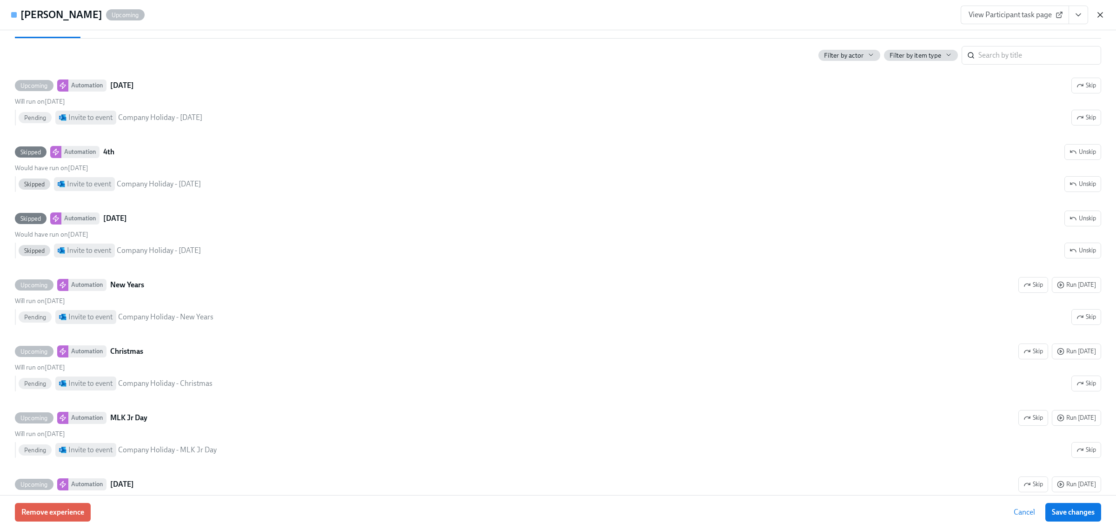
click at [1099, 14] on icon "button" at bounding box center [1099, 14] width 9 height 9
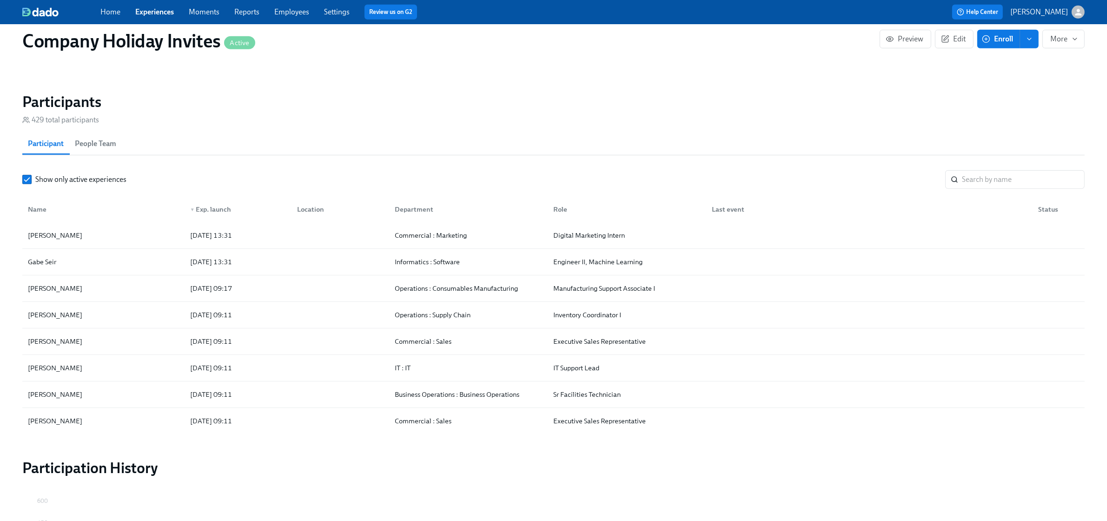
scroll to position [0, 986]
